Goal: Navigation & Orientation: Find specific page/section

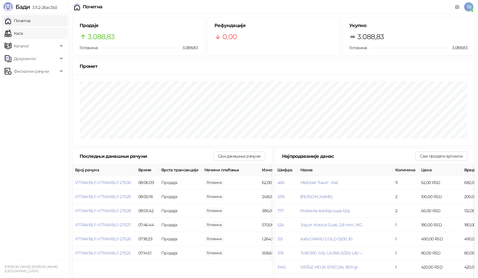
click at [23, 35] on link "Каса" at bounding box center [14, 34] width 18 height 12
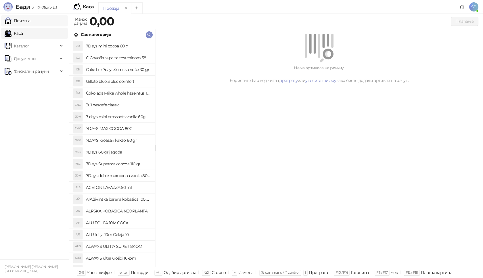
click at [30, 22] on link "Почетна" at bounding box center [18, 21] width 26 height 12
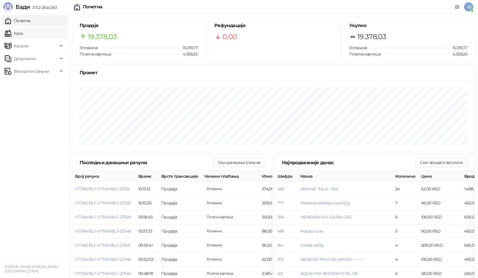
click at [6, 35] on link "Каса" at bounding box center [14, 34] width 18 height 12
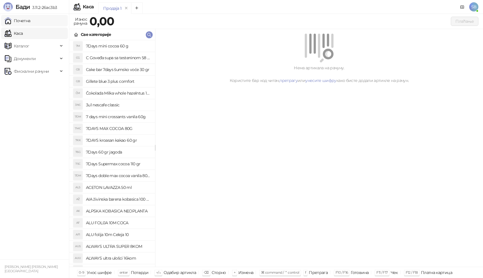
click at [13, 23] on link "Почетна" at bounding box center [18, 21] width 26 height 12
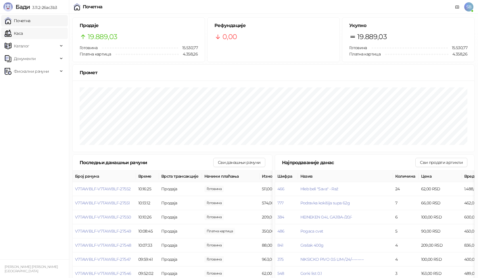
click at [23, 36] on link "Каса" at bounding box center [14, 34] width 18 height 12
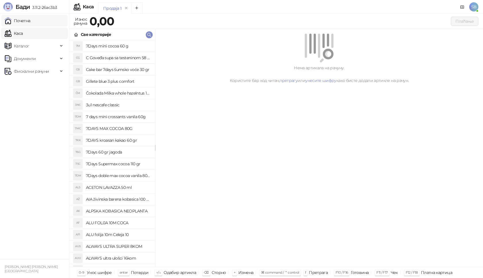
click at [30, 23] on link "Почетна" at bounding box center [18, 21] width 26 height 12
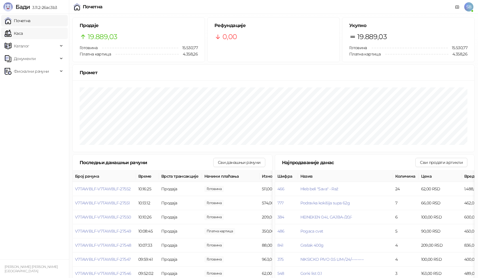
click at [23, 33] on link "Каса" at bounding box center [14, 34] width 18 height 12
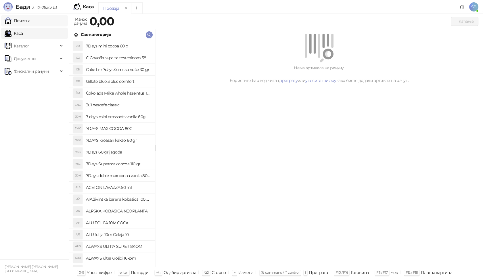
click at [30, 21] on link "Почетна" at bounding box center [18, 21] width 26 height 12
